Goal: Navigation & Orientation: Understand site structure

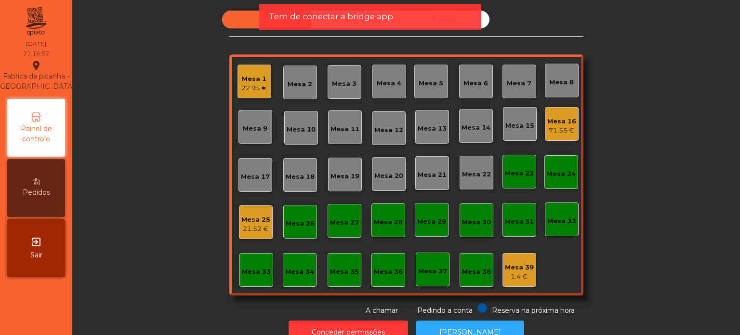
click at [553, 127] on div "71.55 €" at bounding box center [561, 131] width 29 height 10
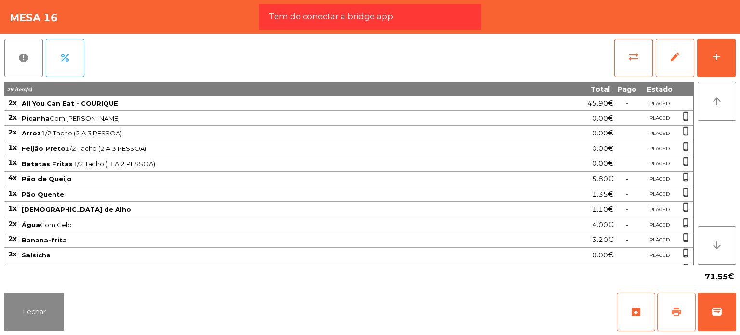
click at [676, 292] on button "print" at bounding box center [676, 311] width 39 height 39
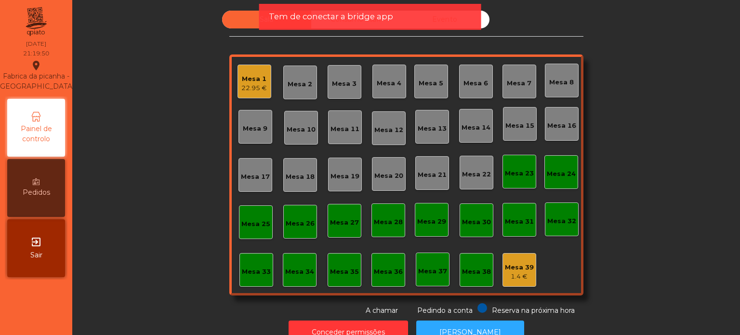
click at [337, 17] on span "Tem de conectar a bridge app" at bounding box center [331, 17] width 124 height 12
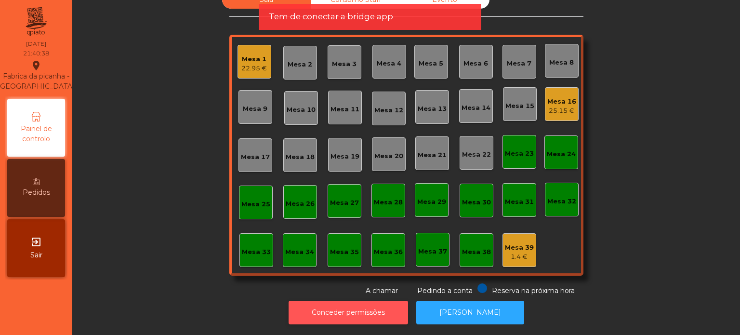
click at [372, 302] on button "Conceder permissões" at bounding box center [348, 313] width 119 height 24
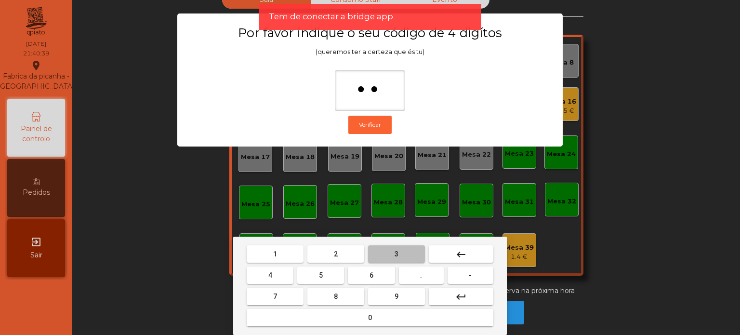
type input "***"
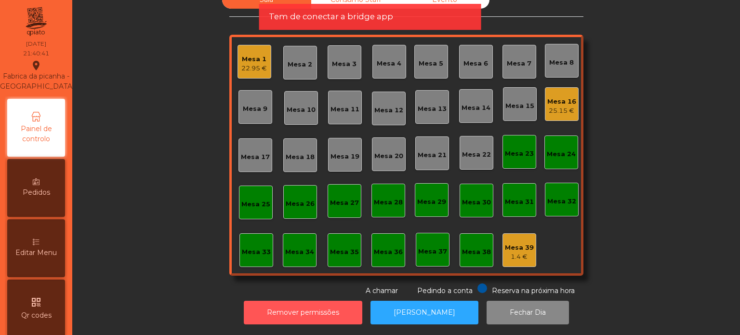
scroll to position [381, 0]
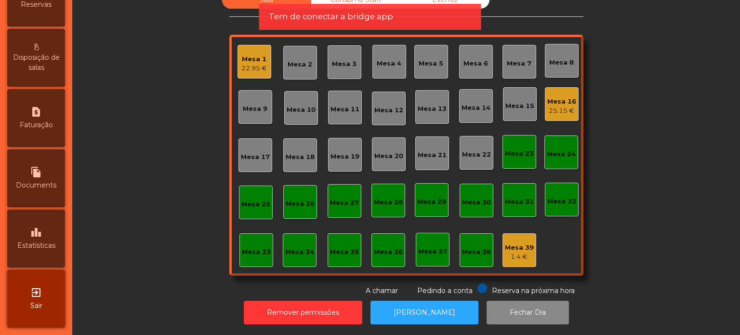
click at [34, 238] on div "leaderboard Estatísticas" at bounding box center [36, 239] width 58 height 58
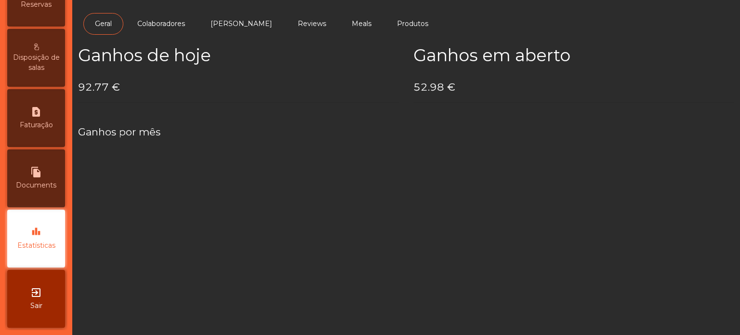
click at [37, 193] on div "file_copy Documents" at bounding box center [36, 178] width 58 height 58
select select "*"
select select "****"
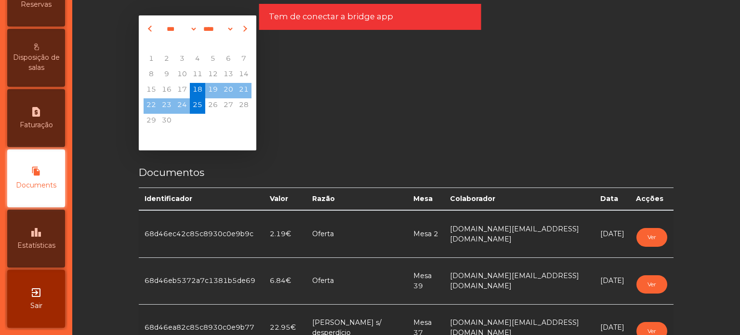
click at [76, 90] on div "*** *** *** *** *** *** *** *** *** *** *** *** **** **** **** **** **** **** *…" at bounding box center [406, 167] width 668 height 335
click at [63, 104] on div "request_page Faturação" at bounding box center [36, 118] width 58 height 58
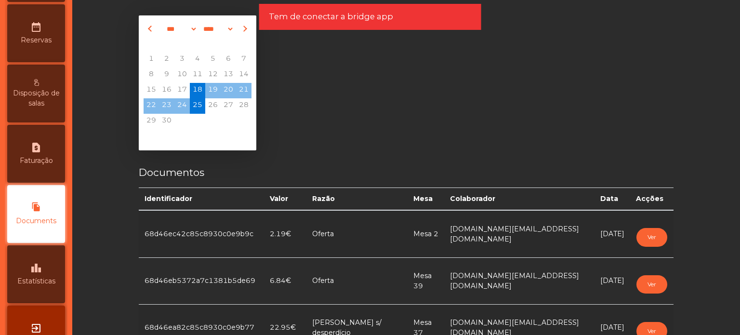
select select "*"
select select "****"
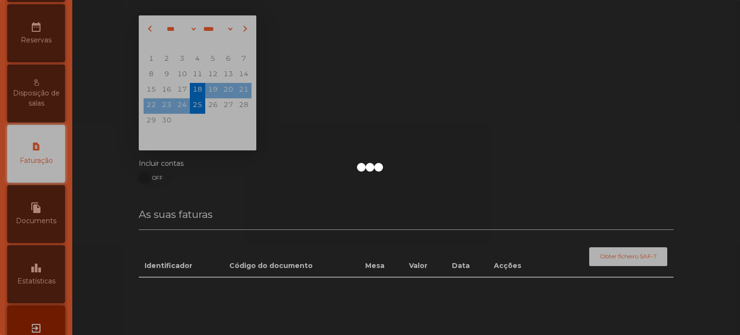
scroll to position [331, 0]
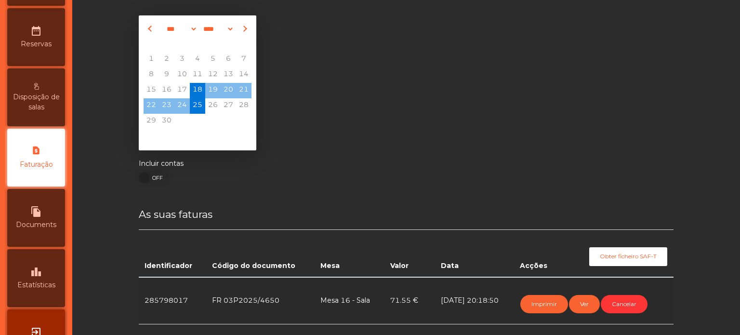
click at [52, 103] on span "Disposição de salas" at bounding box center [36, 102] width 53 height 20
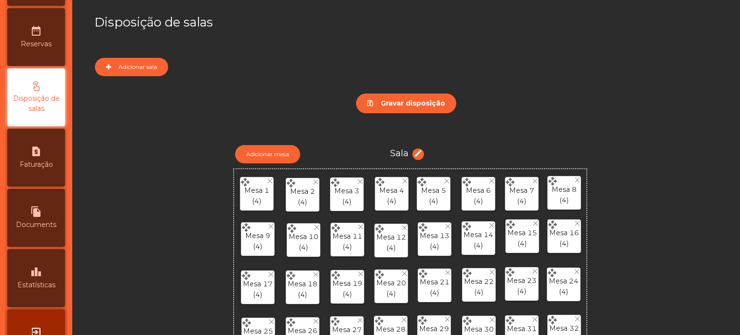
scroll to position [271, 0]
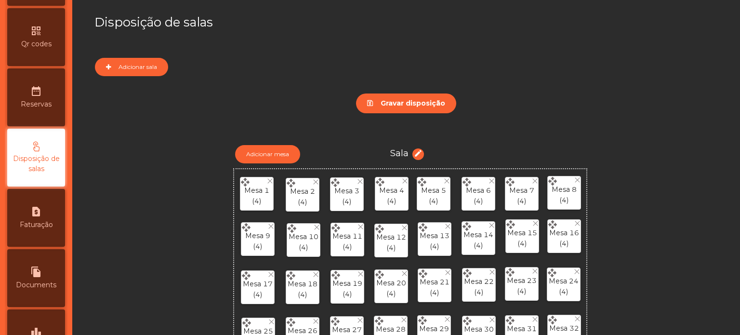
click at [61, 95] on div "date_range Reservas" at bounding box center [36, 97] width 58 height 58
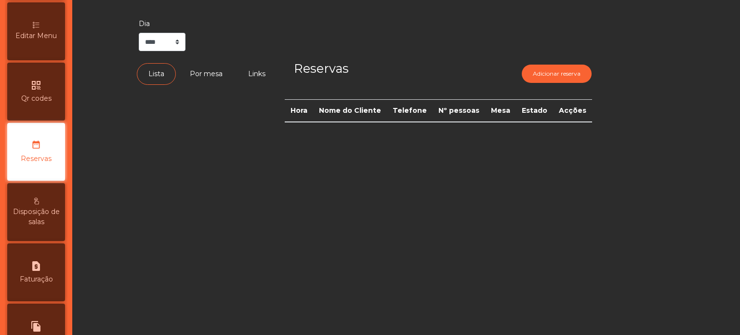
scroll to position [211, 0]
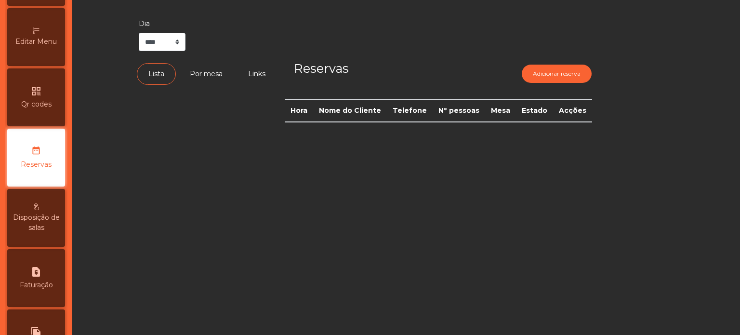
click at [61, 95] on div "qr_code Qr codes" at bounding box center [36, 97] width 58 height 58
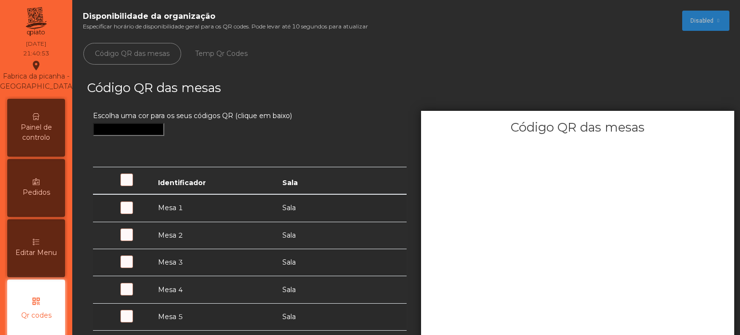
click at [48, 136] on span "Painel de controlo" at bounding box center [36, 132] width 53 height 20
